Goal: Complete application form

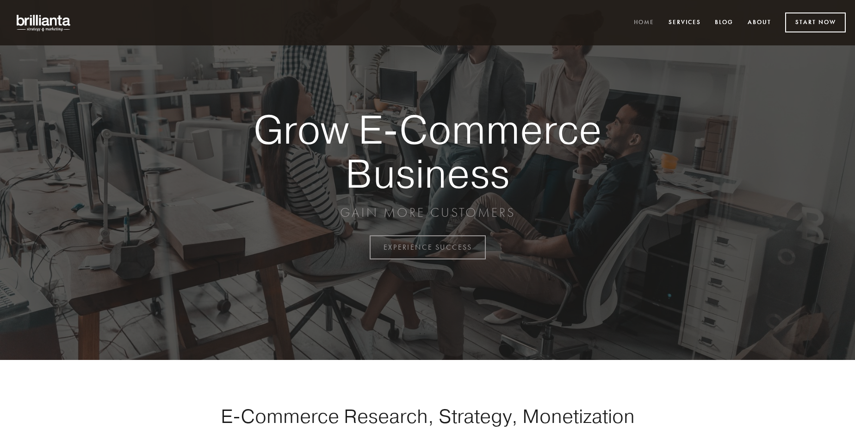
scroll to position [2426, 0]
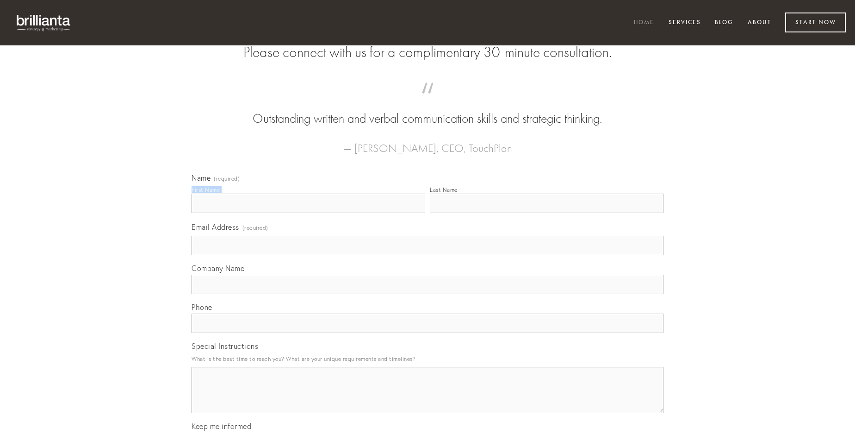
type input "[PERSON_NAME]"
click at [547, 213] on input "Last Name" at bounding box center [547, 202] width 234 height 19
type input "[PERSON_NAME]"
click at [428, 255] on input "Email Address (required)" at bounding box center [428, 245] width 472 height 19
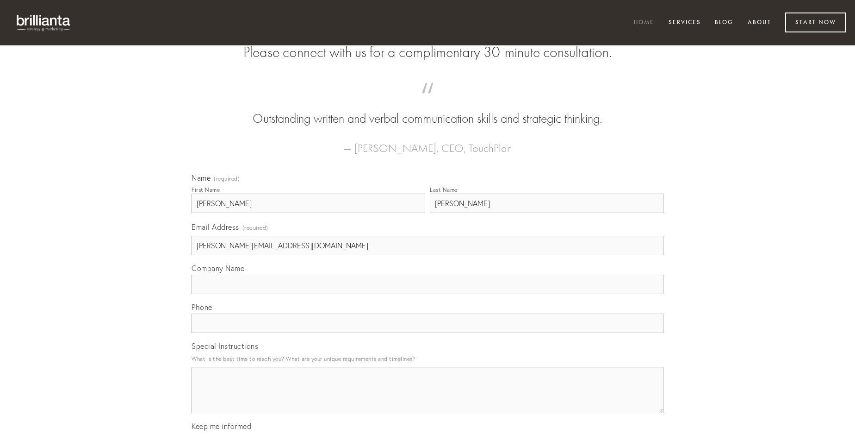
type input "[PERSON_NAME][EMAIL_ADDRESS][DOMAIN_NAME]"
click at [428, 294] on input "Company Name" at bounding box center [428, 283] width 472 height 19
type input "cohaero"
click at [428, 333] on input "text" at bounding box center [428, 322] width 472 height 19
click at [428, 398] on textarea "Special Instructions" at bounding box center [428, 390] width 472 height 46
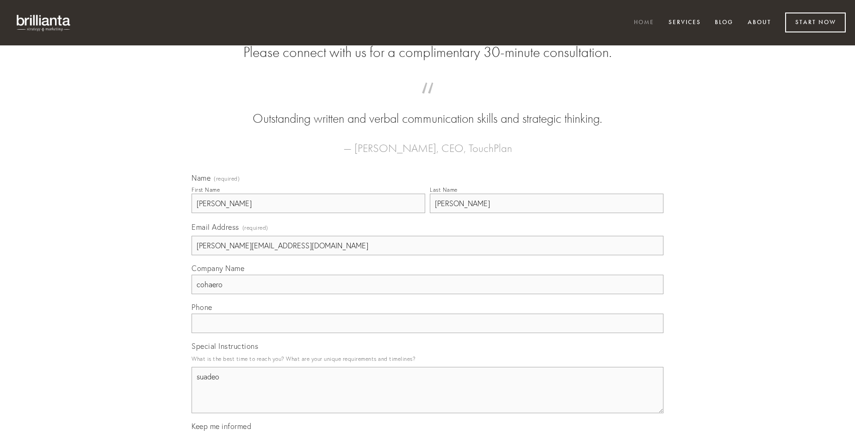
type textarea "suadeo"
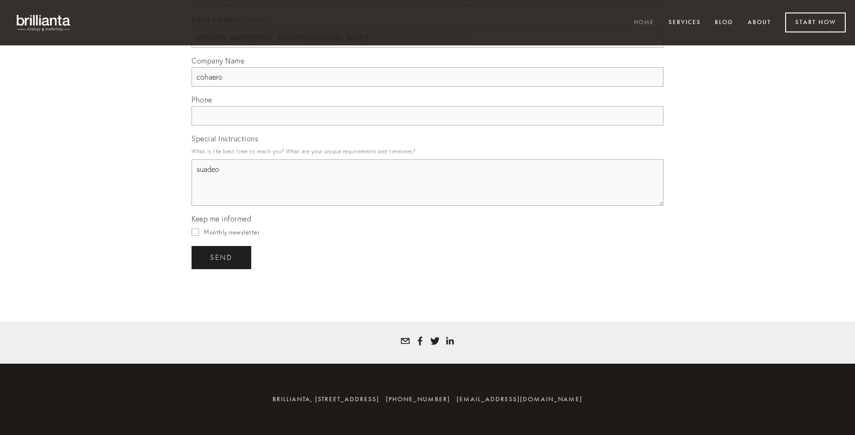
click at [222, 257] on span "send" at bounding box center [221, 257] width 23 height 8
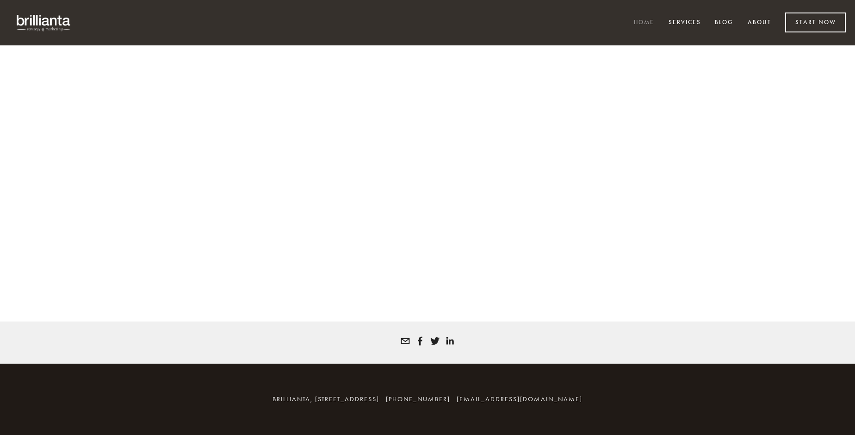
scroll to position [2414, 0]
